Goal: Task Accomplishment & Management: Manage account settings

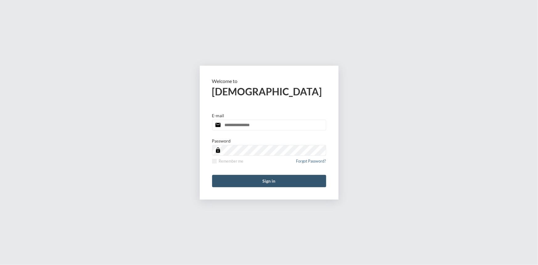
type input "**********"
click at [260, 178] on button "Sign in" at bounding box center [269, 181] width 114 height 12
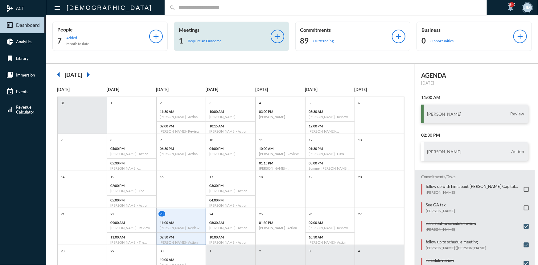
click at [191, 28] on p "Meetings" at bounding box center [225, 30] width 92 height 6
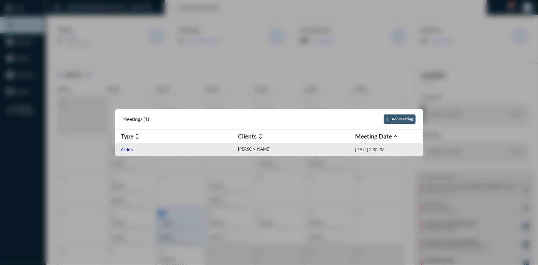
click at [122, 150] on p "Action" at bounding box center [127, 149] width 12 height 5
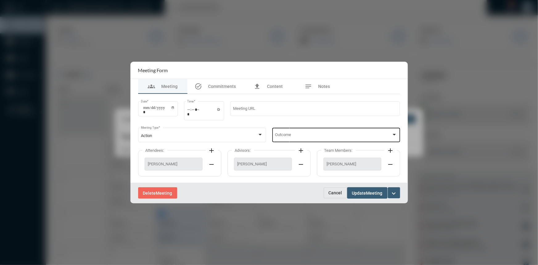
click at [394, 135] on div at bounding box center [394, 135] width 3 height 2
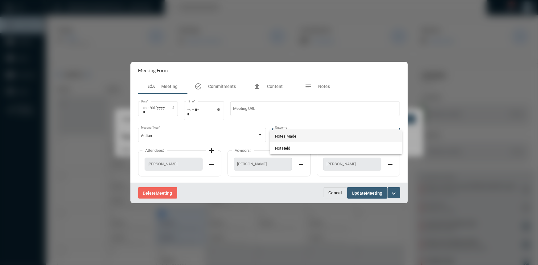
click at [285, 136] on span "Notes Made" at bounding box center [336, 136] width 122 height 12
click at [364, 193] on span "Update" at bounding box center [359, 192] width 14 height 5
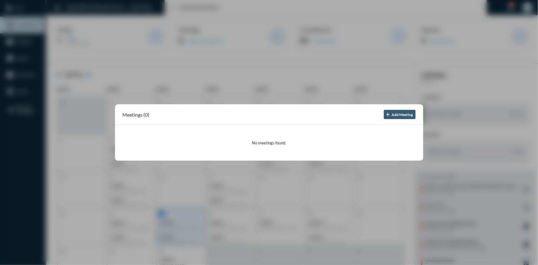
click at [193, 69] on div at bounding box center [269, 132] width 538 height 265
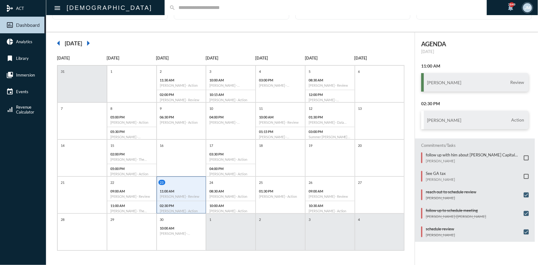
scroll to position [32, 0]
click at [524, 174] on span at bounding box center [526, 176] width 5 height 5
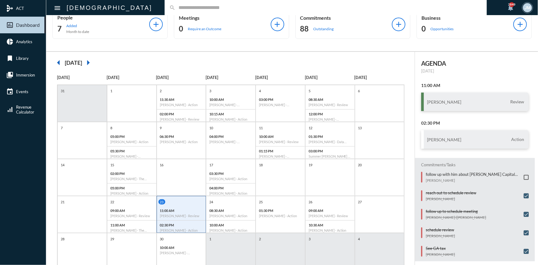
scroll to position [0, 0]
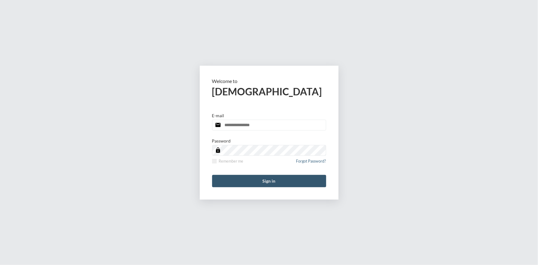
type input "**********"
click at [274, 178] on button "Sign in" at bounding box center [269, 181] width 114 height 12
